Goal: Task Accomplishment & Management: Manage account settings

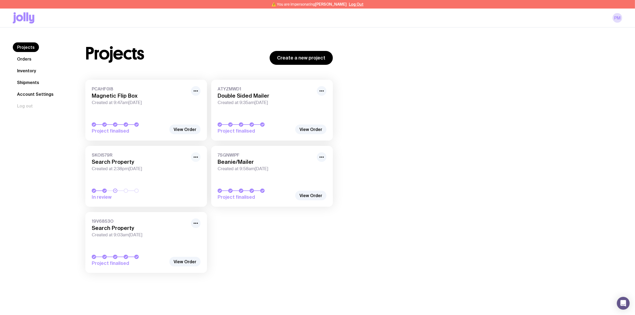
click at [198, 159] on icon "button" at bounding box center [195, 157] width 6 height 6
click at [189, 169] on button "Rename" at bounding box center [184, 168] width 26 height 5
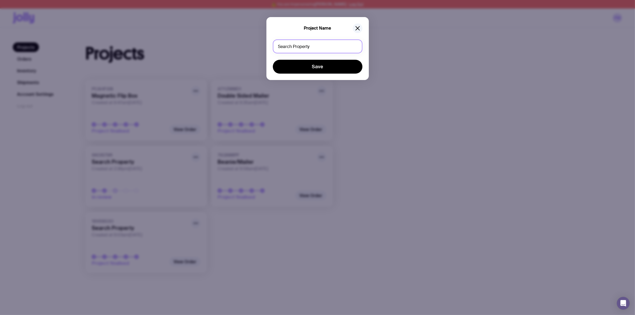
click at [312, 46] on input "Search Property" at bounding box center [318, 46] width 90 height 14
click at [306, 46] on input "Search Property" at bounding box center [318, 46] width 90 height 14
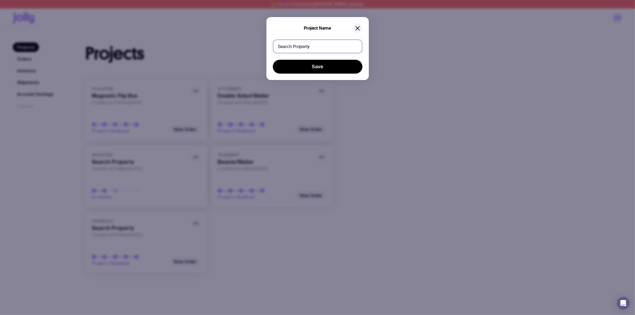
click at [306, 46] on input "Search Property" at bounding box center [318, 46] width 90 height 14
type input "Client Swag"
click at [301, 68] on button "Save" at bounding box center [318, 67] width 90 height 14
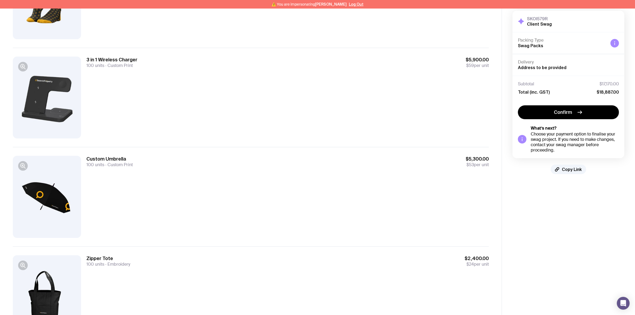
scroll to position [86, 0]
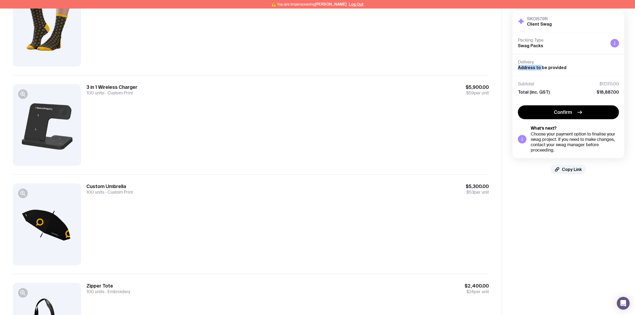
drag, startPoint x: 524, startPoint y: 69, endPoint x: 518, endPoint y: 69, distance: 6.7
click at [518, 69] on span "Address to be provided" at bounding box center [542, 67] width 49 height 5
click at [546, 68] on span "Address to be provided" at bounding box center [542, 67] width 49 height 5
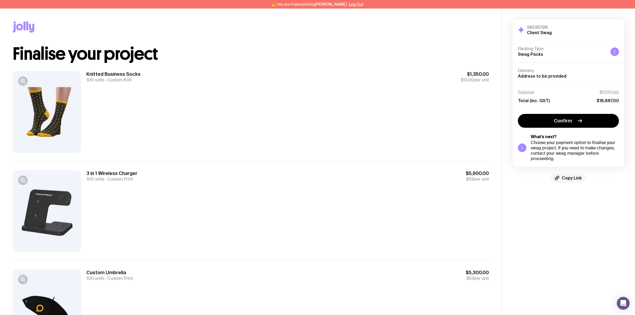
click at [570, 179] on span "Copy Link" at bounding box center [572, 177] width 20 height 5
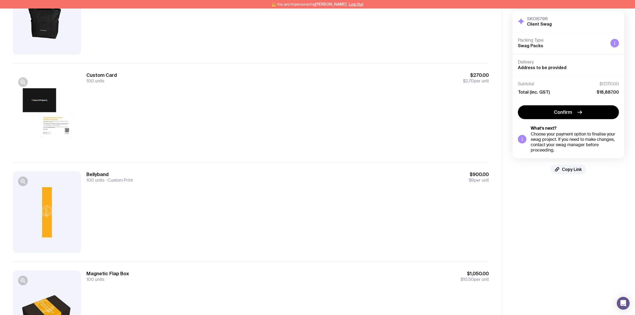
scroll to position [453, 0]
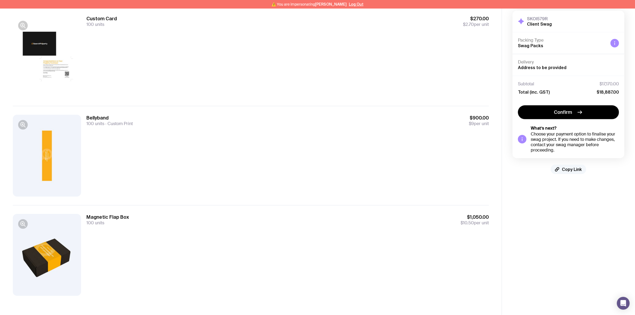
click at [562, 172] on button "Copy Link" at bounding box center [567, 169] width 35 height 10
click at [574, 170] on span "Copy Link" at bounding box center [572, 169] width 20 height 5
